Goal: Task Accomplishment & Management: Use online tool/utility

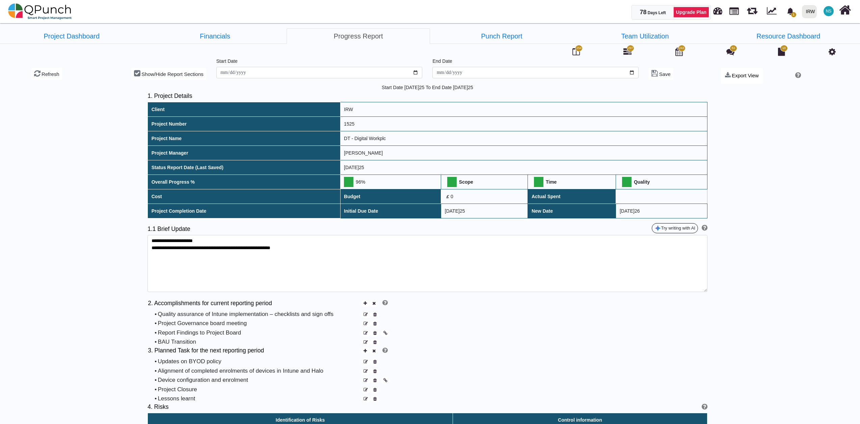
scroll to position [1000, 0]
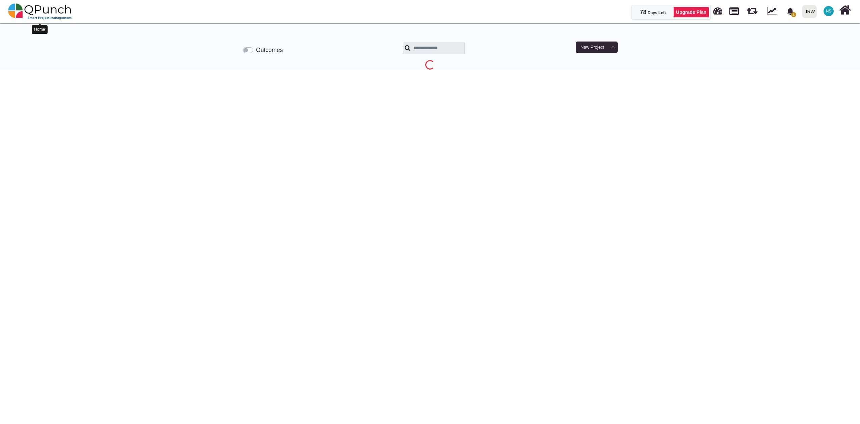
click at [50, 13] on img at bounding box center [40, 11] width 64 height 20
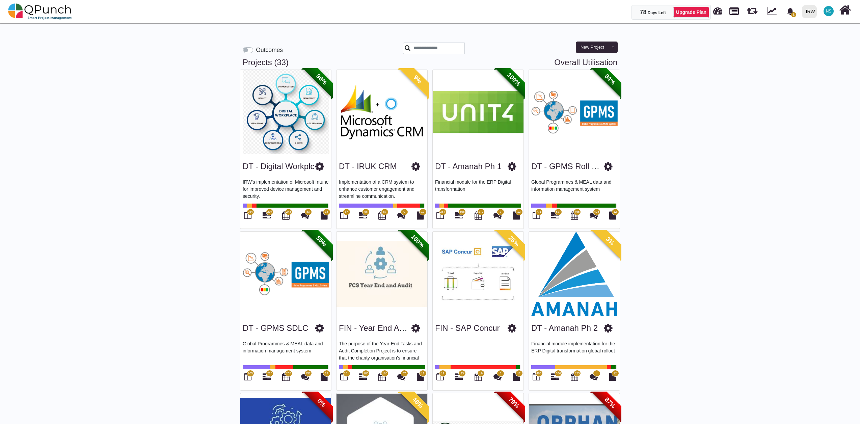
click at [576, 64] on link "Overall Utilisation" at bounding box center [585, 63] width 63 height 10
click at [576, 61] on link "Overall Utilisation" at bounding box center [585, 63] width 63 height 10
click at [555, 62] on link "Overall Utilisation" at bounding box center [585, 63] width 63 height 10
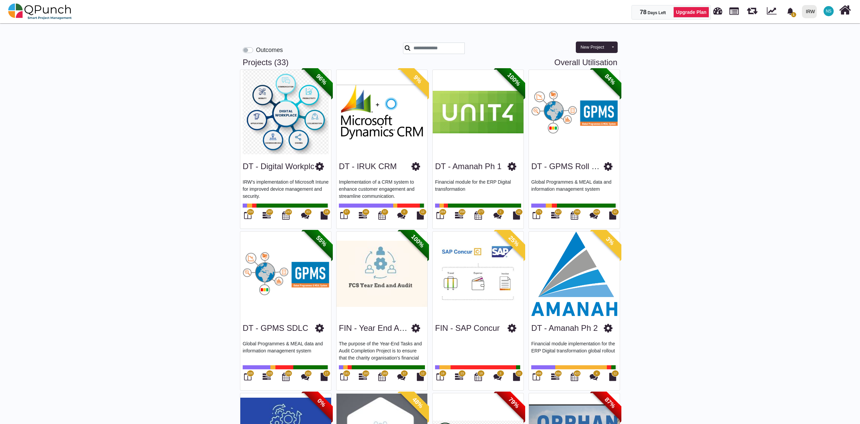
click at [597, 62] on link "Overall Utilisation" at bounding box center [585, 63] width 63 height 10
click at [575, 62] on link "Overall Utilisation" at bounding box center [585, 63] width 63 height 10
select select "**********"
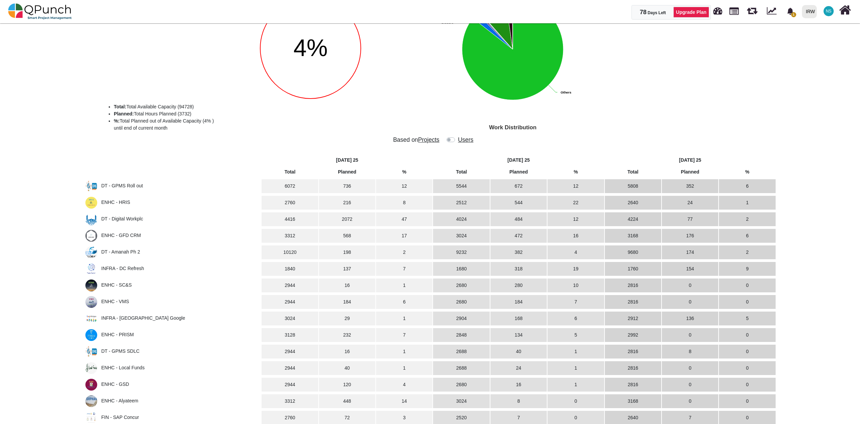
scroll to position [75, 0]
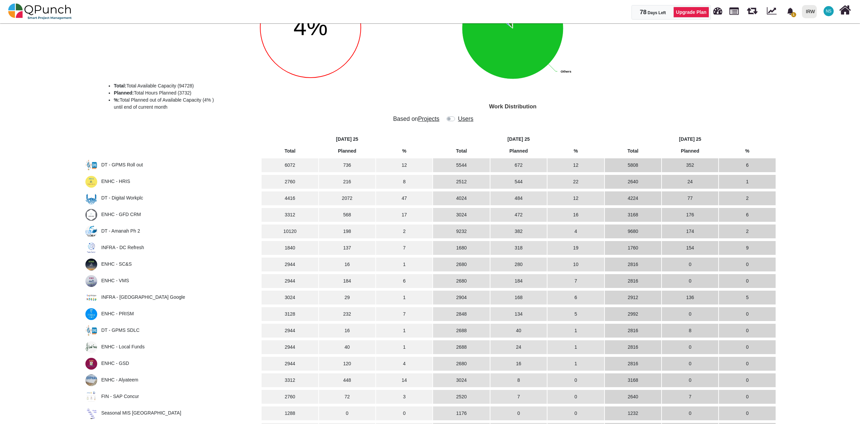
click at [108, 281] on span "ENHC - VMS" at bounding box center [115, 280] width 28 height 5
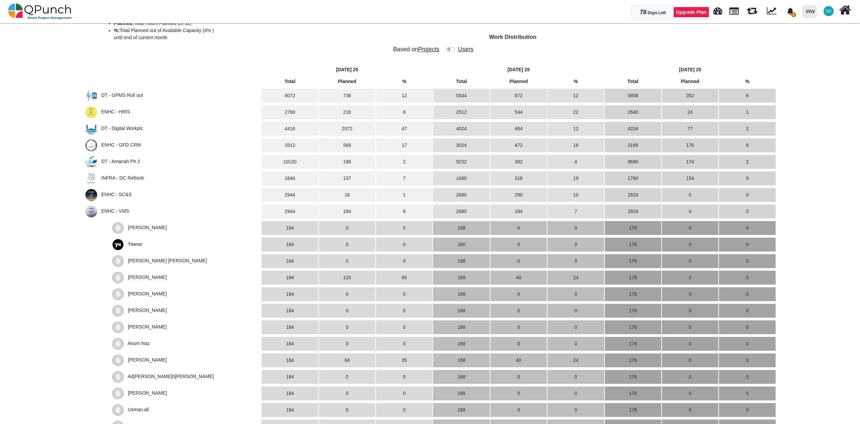
scroll to position [0, 0]
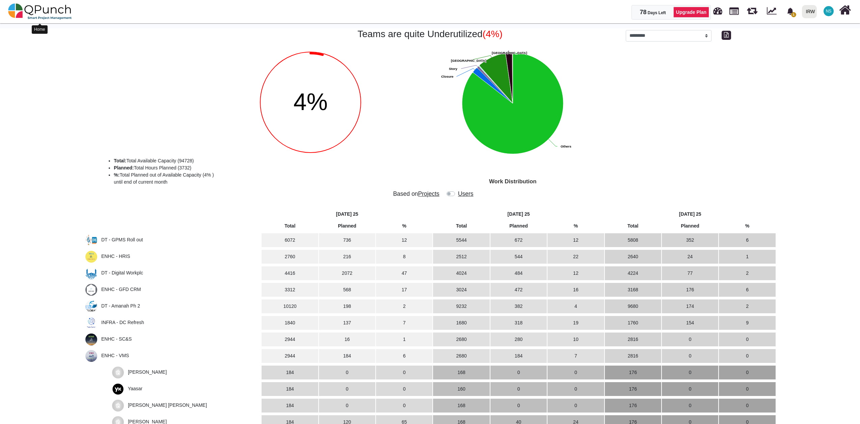
click at [41, 14] on img at bounding box center [40, 11] width 64 height 20
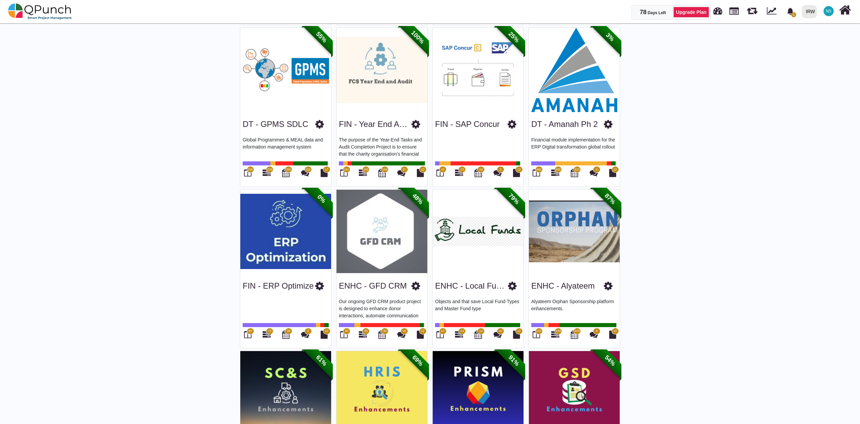
scroll to position [225, 0]
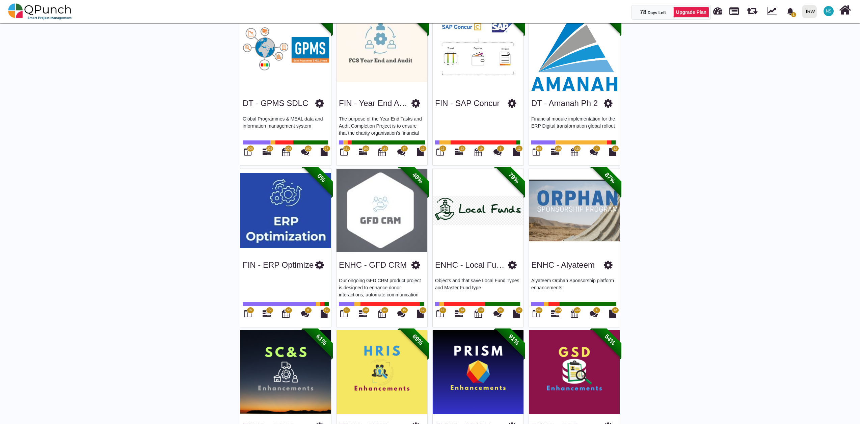
click at [559, 223] on img at bounding box center [574, 210] width 91 height 84
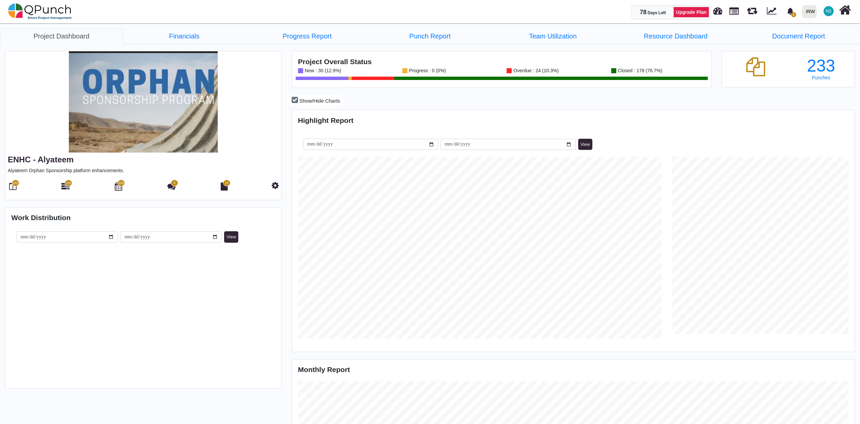
scroll to position [181, 187]
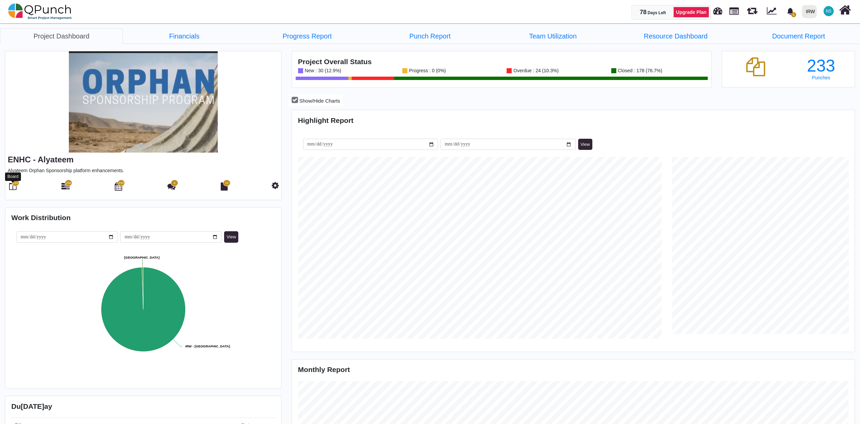
click at [10, 186] on icon at bounding box center [12, 186] width 7 height 8
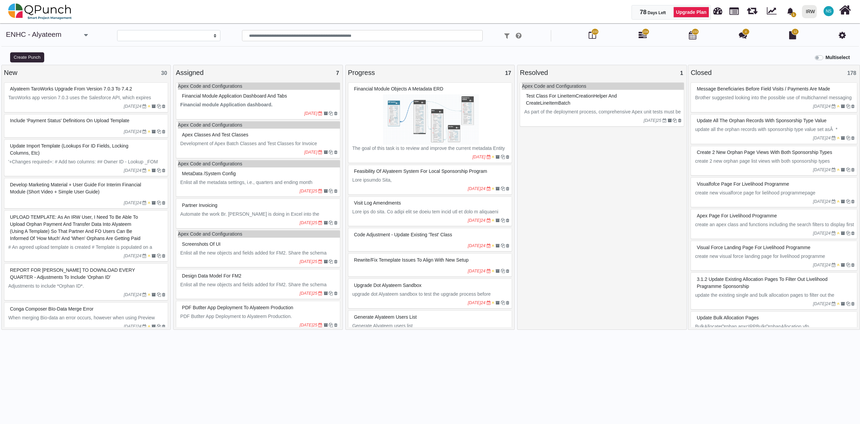
select select
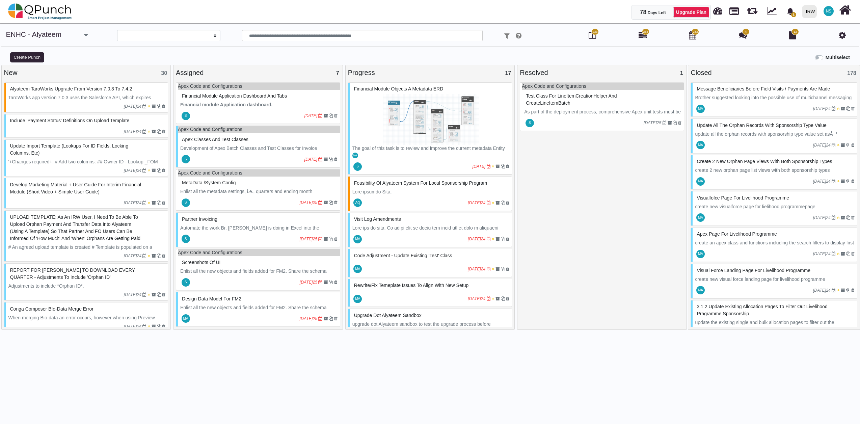
click at [219, 105] on strong "Financial module Application dashboard." at bounding box center [226, 104] width 92 height 5
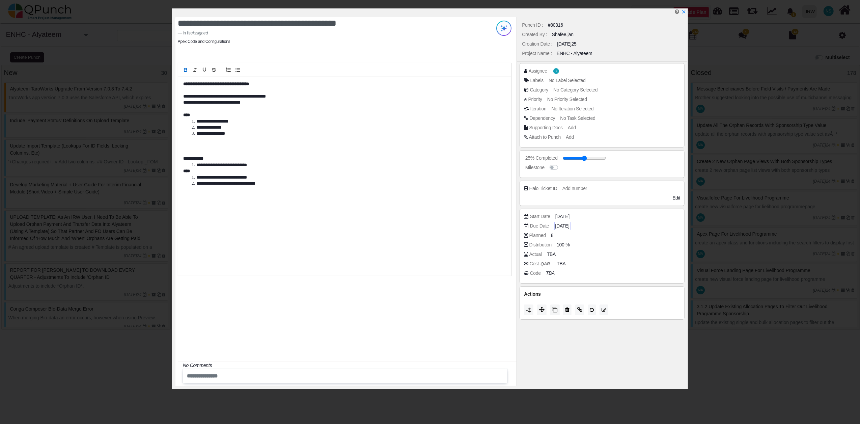
click at [569, 226] on span "[DATE]" at bounding box center [562, 225] width 14 height 7
click at [619, 242] on div "Distribution 100 %" at bounding box center [604, 244] width 160 height 7
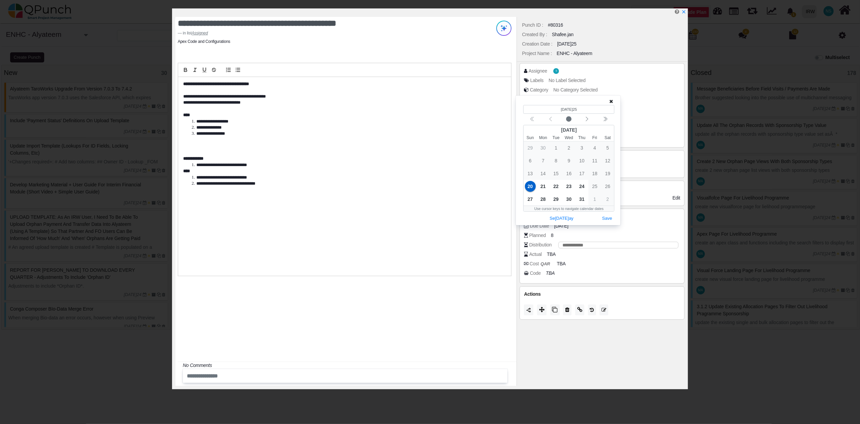
click at [667, 276] on div "Code TBA" at bounding box center [604, 273] width 160 height 7
click at [544, 188] on span "21" at bounding box center [543, 186] width 11 height 11
click at [610, 218] on button "Save" at bounding box center [607, 218] width 15 height 9
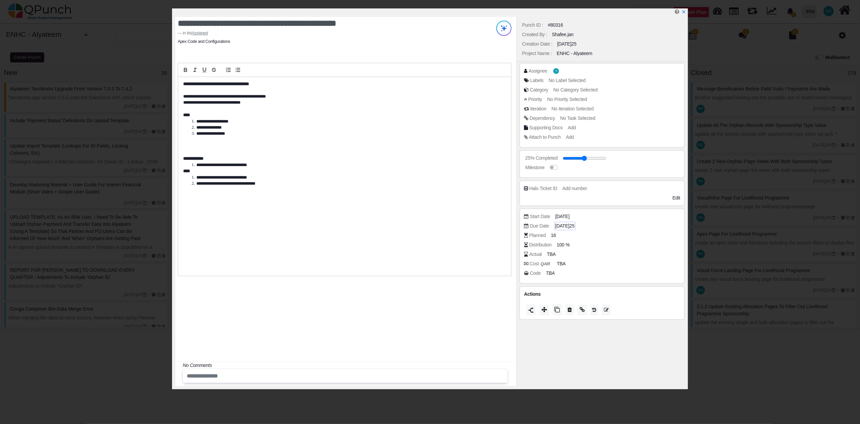
click at [572, 227] on span "[DATE]25" at bounding box center [564, 225] width 19 height 7
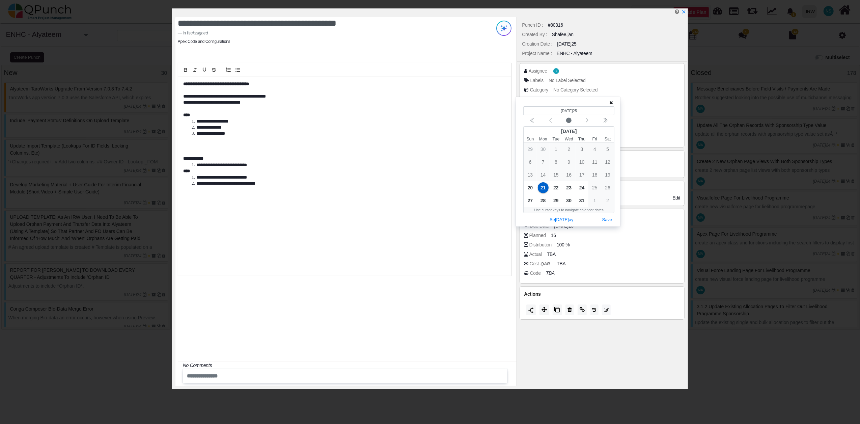
click at [594, 244] on div "Distribution 100 %" at bounding box center [604, 244] width 160 height 7
click at [468, 237] on div "**********" at bounding box center [344, 176] width 333 height 199
click at [612, 102] on icon at bounding box center [611, 102] width 4 height 5
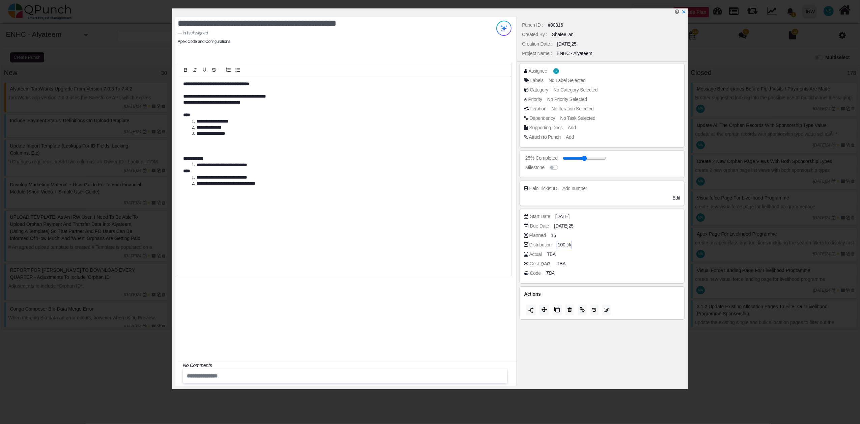
click at [566, 247] on span "100 %" at bounding box center [564, 244] width 13 height 7
type input "*"
type input "**"
click at [494, 253] on div "**********" at bounding box center [344, 176] width 333 height 199
click at [564, 246] on span "50 %" at bounding box center [563, 244] width 10 height 7
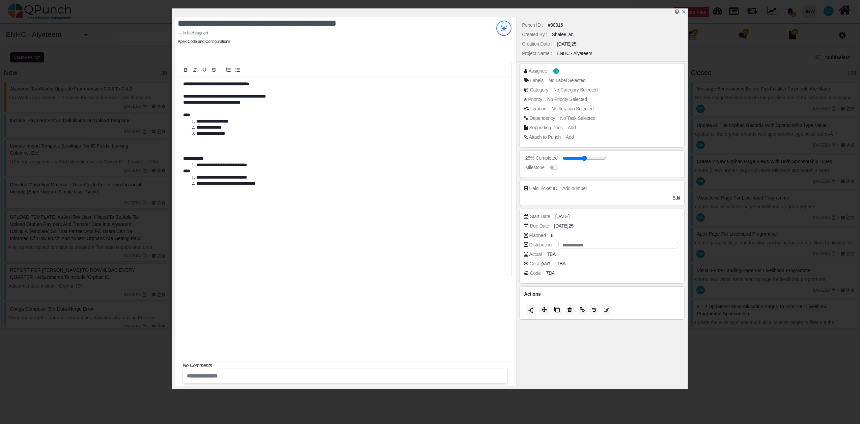
drag, startPoint x: 575, startPoint y: 246, endPoint x: 538, endPoint y: 246, distance: 37.8
click at [538, 246] on div "Distribution **" at bounding box center [604, 244] width 160 height 7
type input "**"
click at [488, 305] on div "**********" at bounding box center [345, 201] width 341 height 369
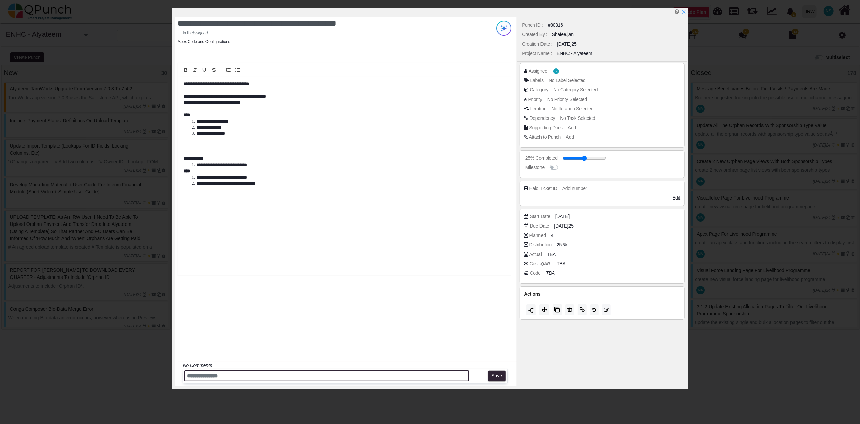
click at [219, 378] on input "text" at bounding box center [326, 375] width 285 height 11
click at [550, 234] on div "Planned 4" at bounding box center [604, 235] width 160 height 7
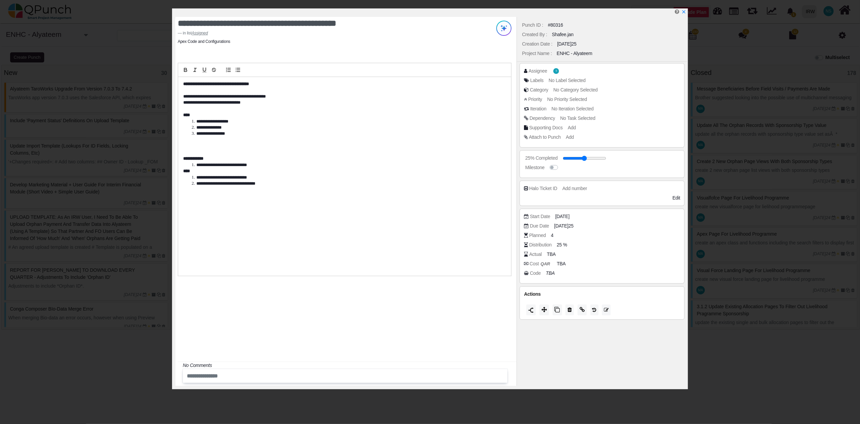
click at [555, 236] on div "Planned 4" at bounding box center [604, 235] width 160 height 7
click at [553, 235] on span "4" at bounding box center [553, 235] width 3 height 7
drag, startPoint x: 553, startPoint y: 235, endPoint x: 631, endPoint y: 247, distance: 79.1
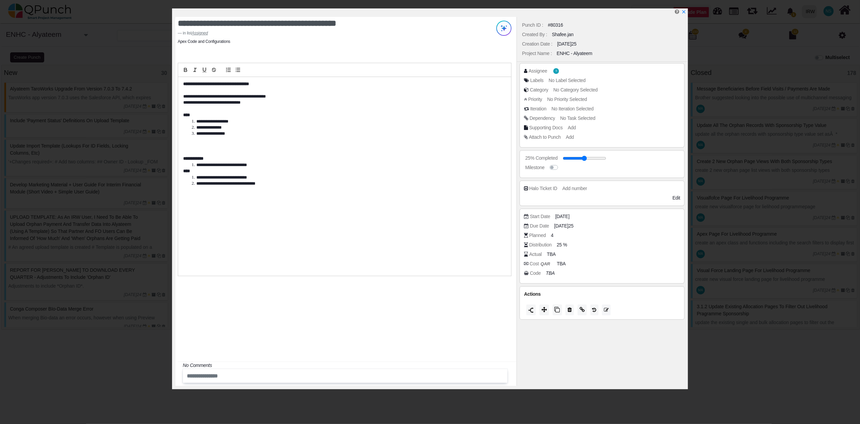
click at [631, 247] on div "Distribution 25 %" at bounding box center [604, 244] width 160 height 7
click at [483, 312] on div "**********" at bounding box center [345, 201] width 341 height 369
click at [551, 256] on span "TBA" at bounding box center [552, 254] width 9 height 7
click at [553, 255] on span "TBA" at bounding box center [552, 254] width 9 height 7
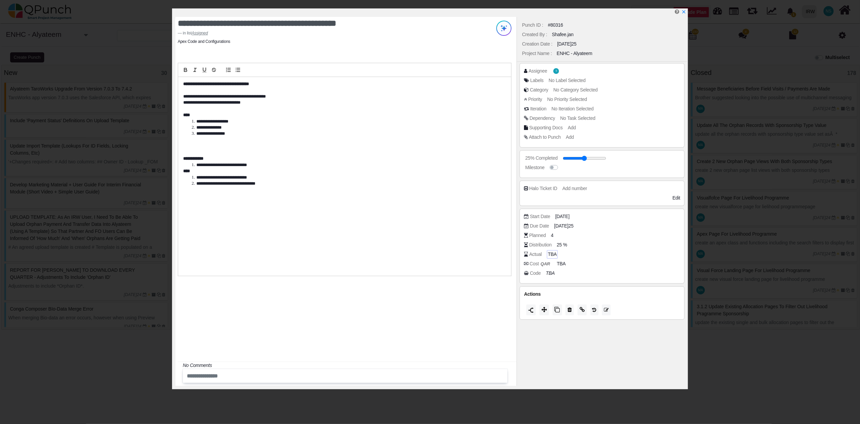
click at [553, 255] on span "TBA" at bounding box center [552, 254] width 9 height 7
drag, startPoint x: 553, startPoint y: 255, endPoint x: 648, endPoint y: 267, distance: 95.9
click at [648, 267] on div "Cost QAR TBA" at bounding box center [604, 263] width 160 height 7
click at [683, 12] on icon "x" at bounding box center [683, 11] width 5 height 5
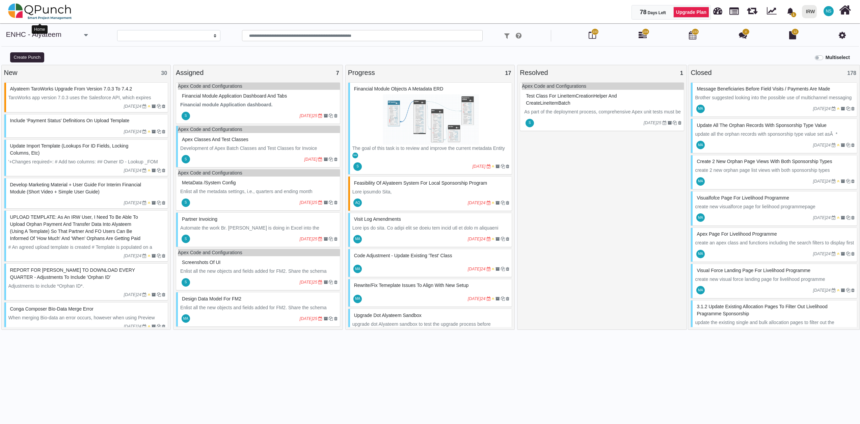
click at [49, 12] on img at bounding box center [40, 11] width 64 height 20
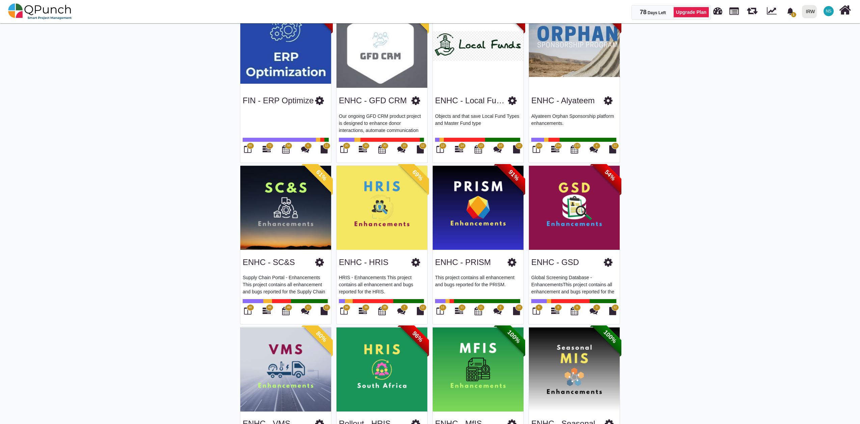
scroll to position [450, 0]
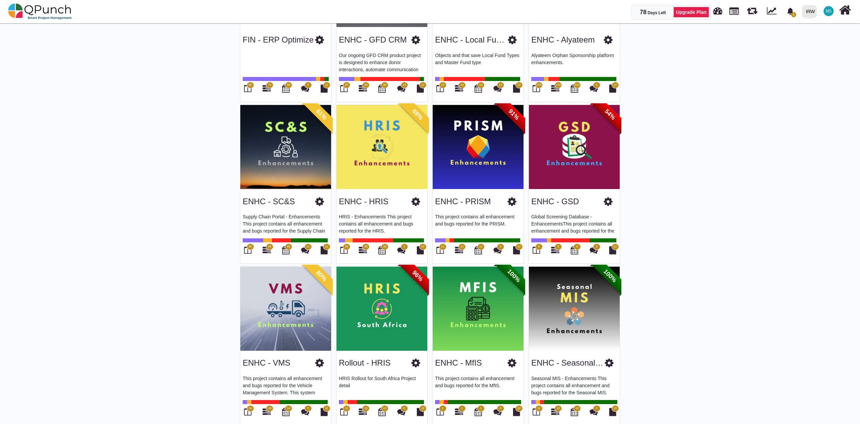
click at [291, 161] on img at bounding box center [285, 147] width 91 height 84
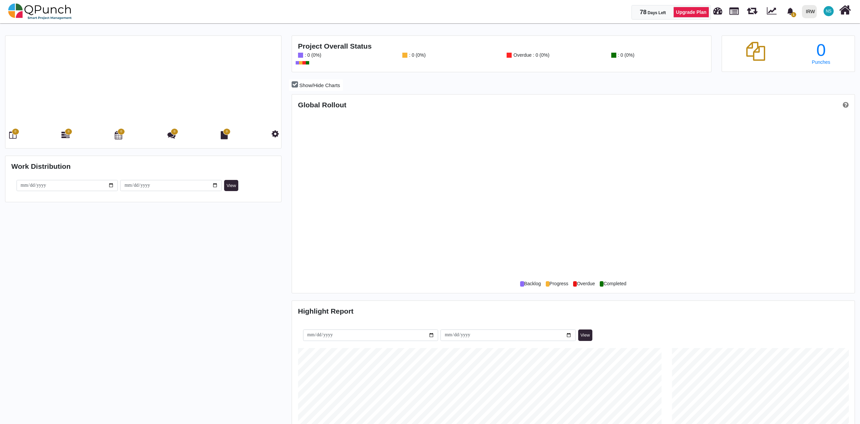
scroll to position [250, 560]
click at [12, 134] on span "0" at bounding box center [15, 131] width 7 height 7
click at [49, 11] on img at bounding box center [40, 11] width 64 height 20
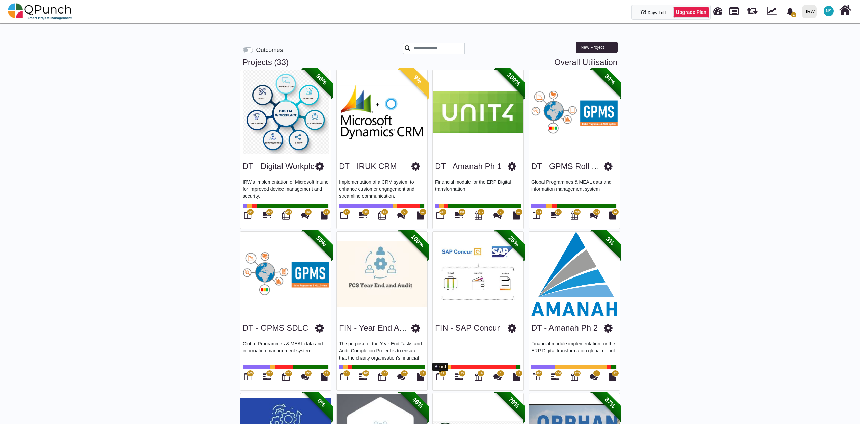
click at [442, 378] on icon at bounding box center [439, 376] width 7 height 8
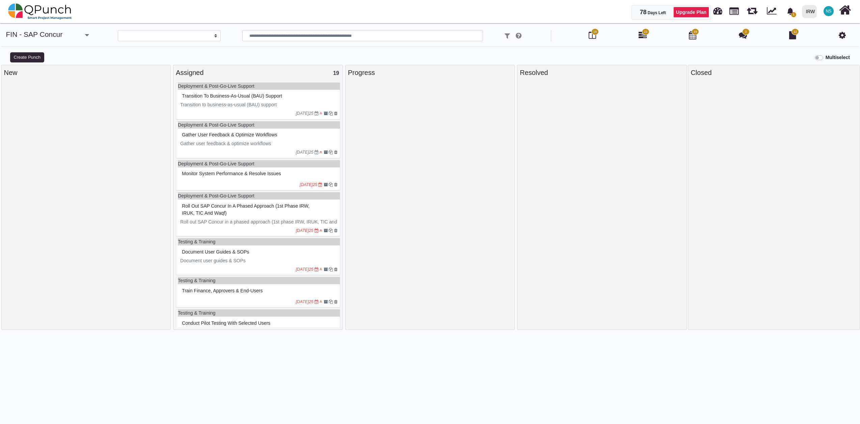
select select
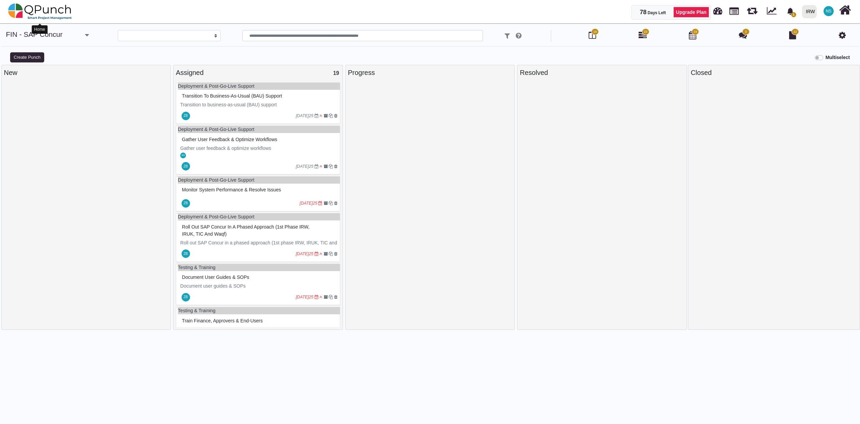
click at [45, 11] on img at bounding box center [40, 11] width 64 height 20
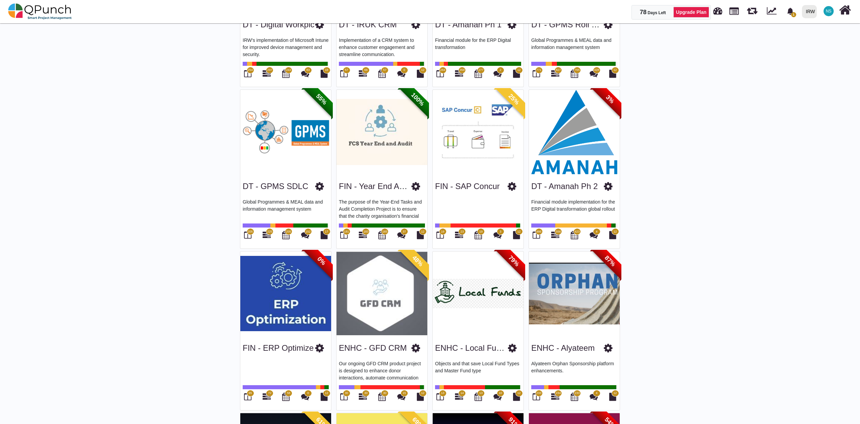
scroll to position [150, 0]
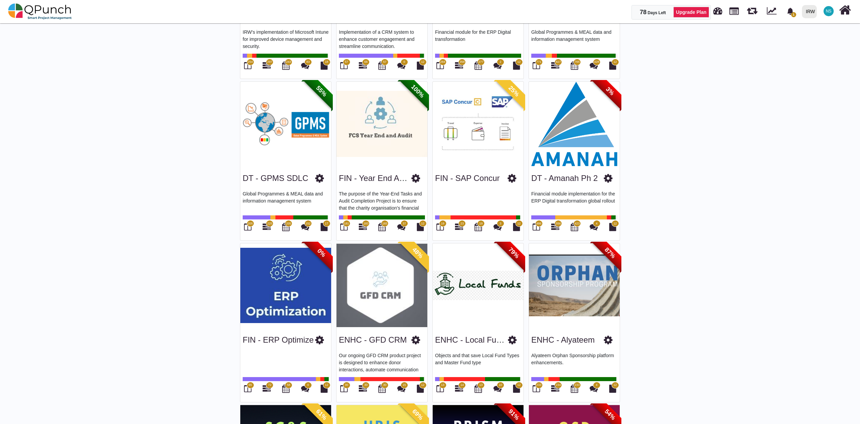
click at [439, 387] on span "13" at bounding box center [442, 385] width 7 height 7
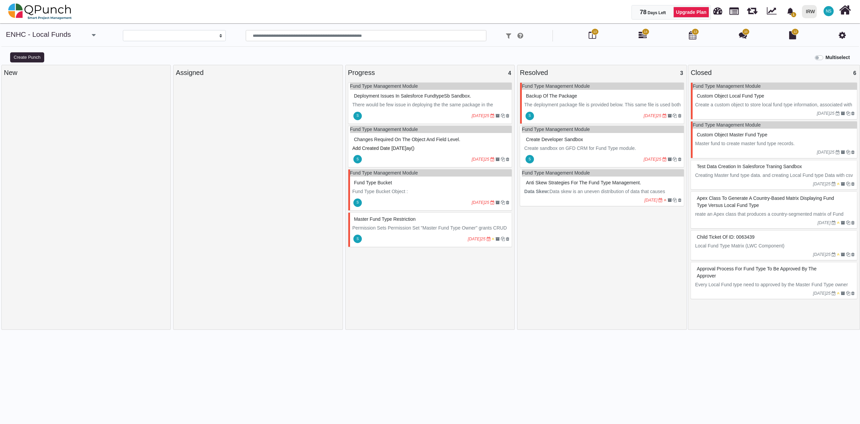
select select
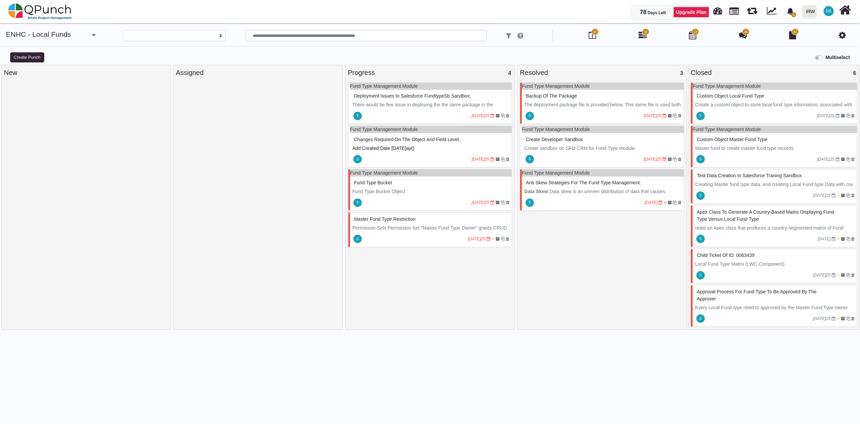
click at [589, 99] on div "Backup of the package" at bounding box center [602, 96] width 157 height 10
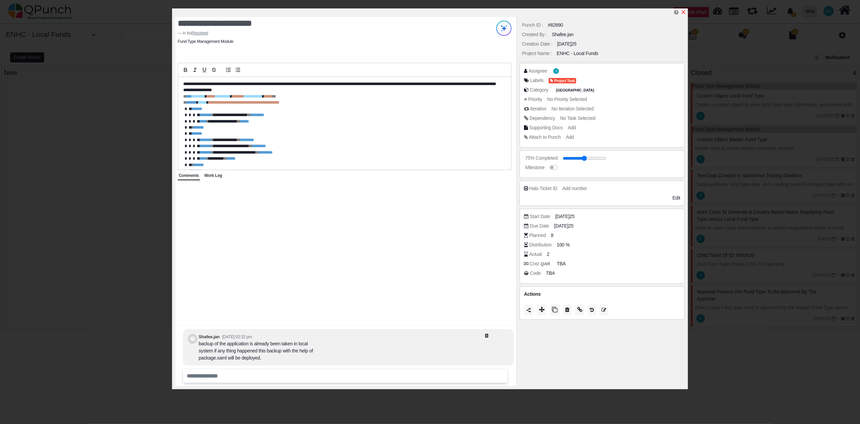
click at [683, 13] on icon "x" at bounding box center [683, 11] width 5 height 5
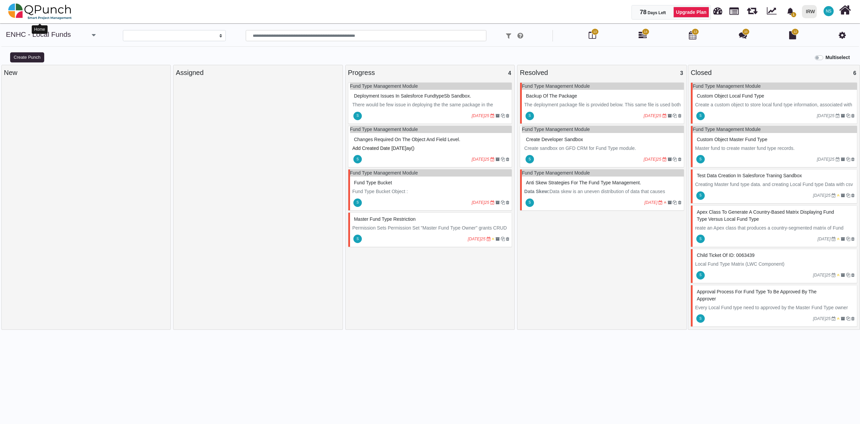
click at [37, 6] on img at bounding box center [40, 11] width 64 height 20
